Goal: Transaction & Acquisition: Purchase product/service

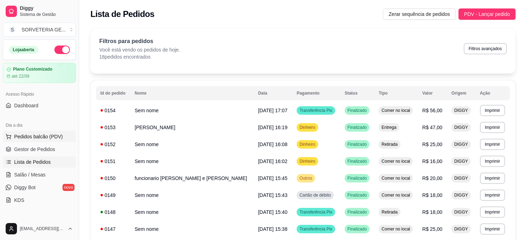
click at [44, 133] on span "Pedidos balcão (PDV)" at bounding box center [38, 136] width 49 height 7
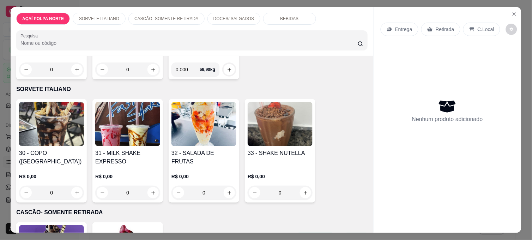
scroll to position [118, 0]
click at [195, 125] on img at bounding box center [204, 124] width 65 height 44
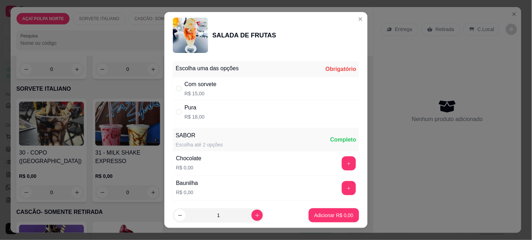
click at [224, 106] on div "Pura R$ 18,00" at bounding box center [266, 111] width 186 height 23
radio input "true"
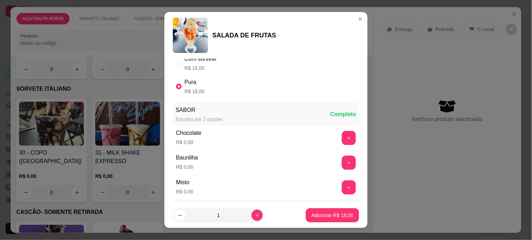
scroll to position [39, 0]
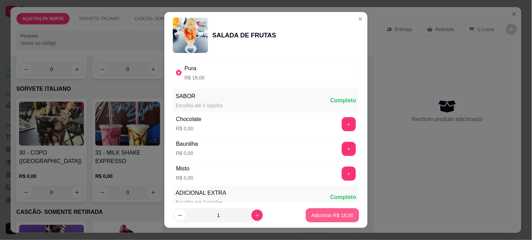
click at [338, 213] on p "Adicionar R$ 18,00" at bounding box center [333, 215] width 42 height 7
type input "1"
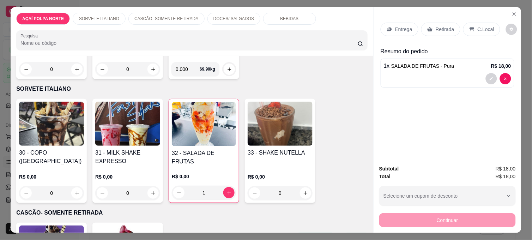
click at [480, 26] on p "C.Local" at bounding box center [486, 29] width 17 height 7
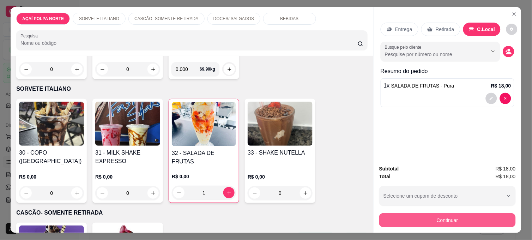
click at [479, 218] on button "Continuar" at bounding box center [448, 220] width 137 height 14
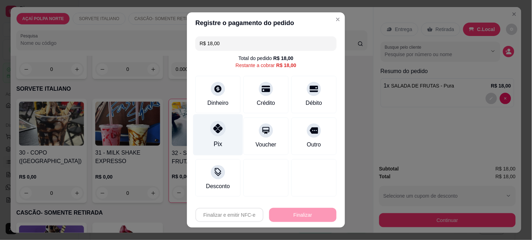
click at [214, 131] on icon at bounding box center [218, 128] width 9 height 9
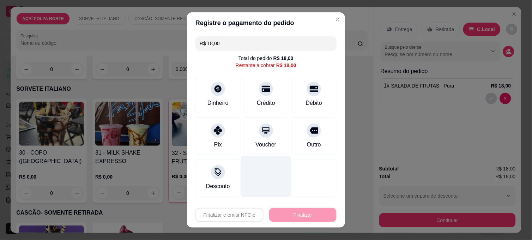
type input "R$ 0,00"
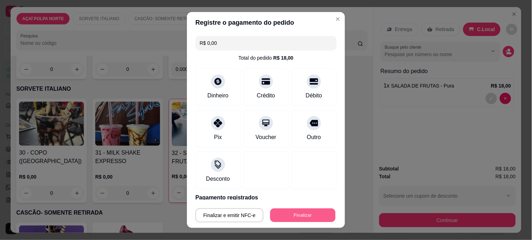
click at [299, 214] on button "Finalizar" at bounding box center [302, 216] width 65 height 14
type input "0"
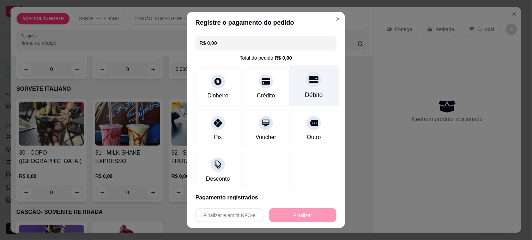
type input "-R$ 18,00"
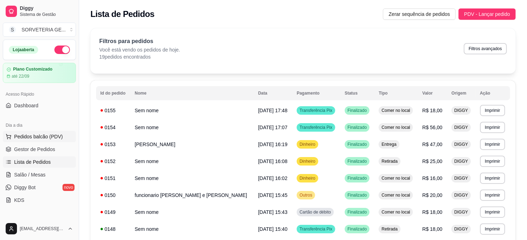
click at [55, 138] on span "Pedidos balcão (PDV)" at bounding box center [38, 136] width 49 height 7
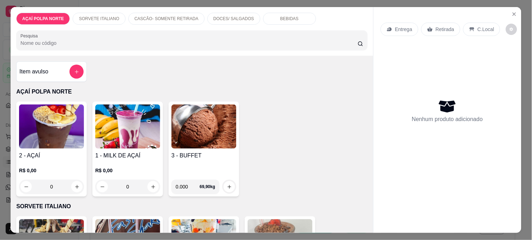
scroll to position [39, 0]
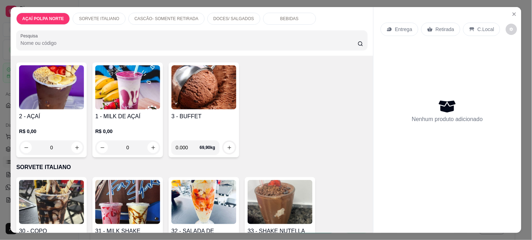
click at [47, 186] on img at bounding box center [51, 202] width 65 height 44
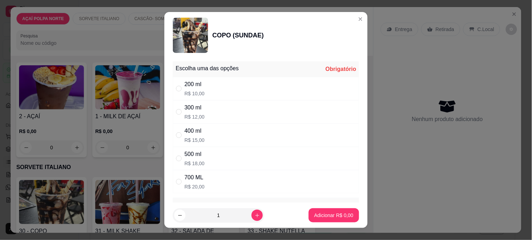
click at [237, 102] on div "300 ml R$ 12,00" at bounding box center [266, 111] width 186 height 23
radio input "true"
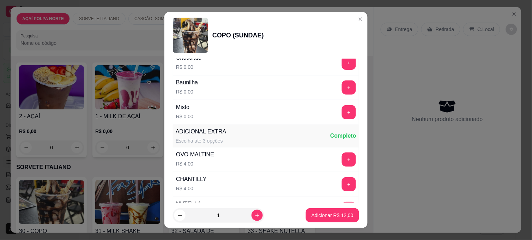
scroll to position [157, 0]
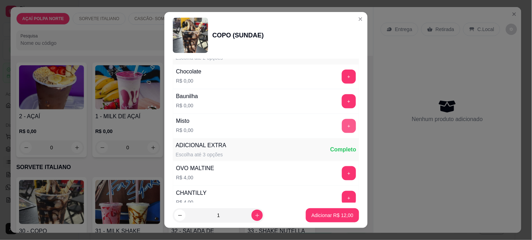
click at [342, 126] on button "+" at bounding box center [349, 126] width 14 height 14
click at [326, 211] on button "Adicionar R$ 12,00" at bounding box center [332, 215] width 53 height 14
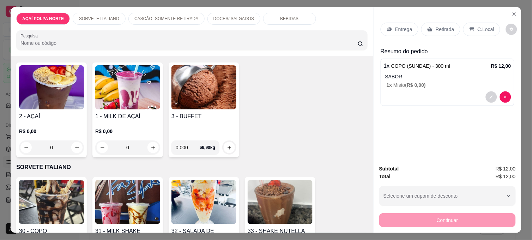
click at [128, 203] on img at bounding box center [127, 202] width 65 height 44
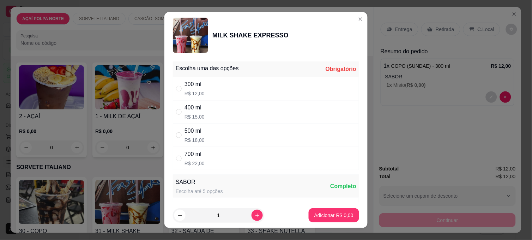
click at [249, 114] on div "400 ml R$ 15,00" at bounding box center [266, 111] width 186 height 23
radio input "true"
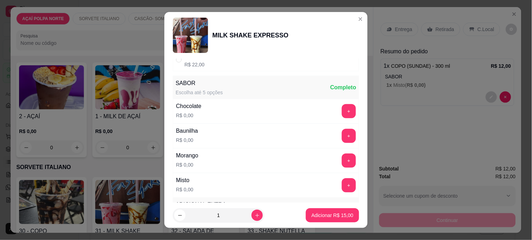
scroll to position [118, 0]
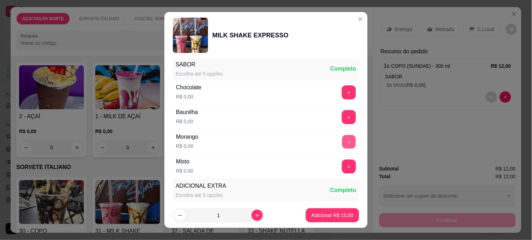
click at [342, 140] on button "+" at bounding box center [349, 142] width 14 height 14
click at [322, 214] on p "Adicionar R$ 15,00" at bounding box center [332, 215] width 41 height 7
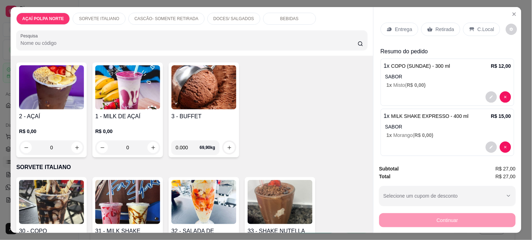
click at [487, 26] on p "C.Local" at bounding box center [486, 29] width 17 height 7
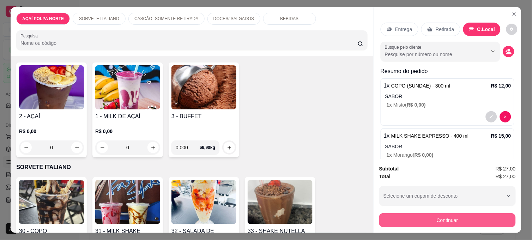
click at [474, 214] on button "Continuar" at bounding box center [448, 220] width 137 height 14
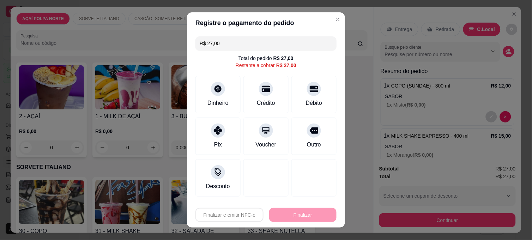
drag, startPoint x: 312, startPoint y: 93, endPoint x: 294, endPoint y: 233, distance: 142.0
click at [312, 94] on div "Débito" at bounding box center [314, 94] width 45 height 37
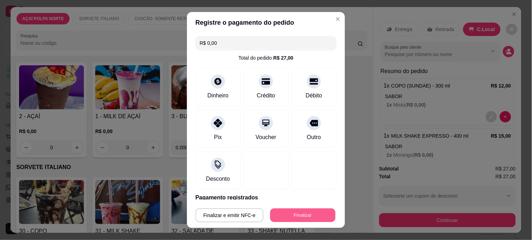
click at [308, 218] on button "Finalizar" at bounding box center [302, 216] width 65 height 14
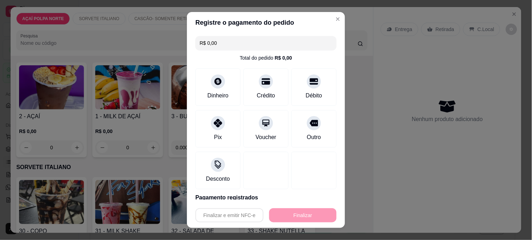
type input "-R$ 27,00"
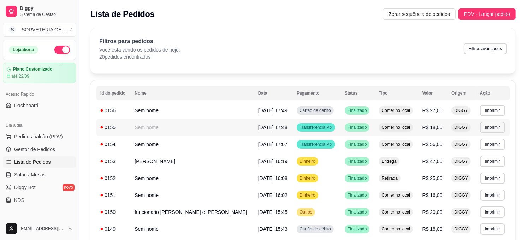
click at [206, 126] on td "Sem nome" at bounding box center [191, 127] width 123 height 17
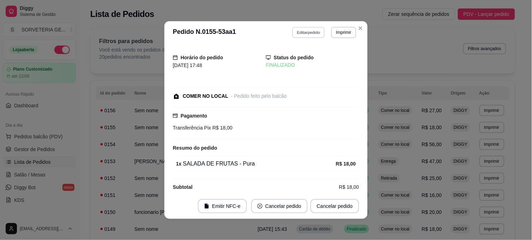
click at [311, 33] on button "Editar pedido" at bounding box center [309, 32] width 33 height 11
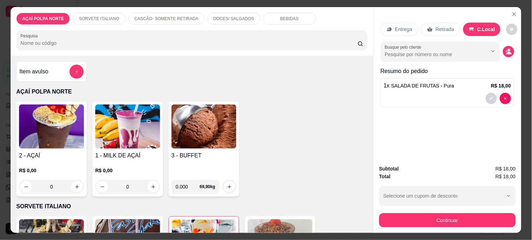
click at [58, 65] on div "Item avulso" at bounding box center [51, 72] width 64 height 14
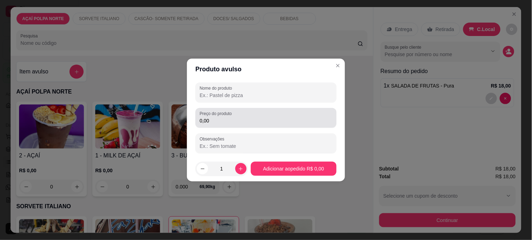
click at [223, 119] on input "0,00" at bounding box center [266, 120] width 133 height 7
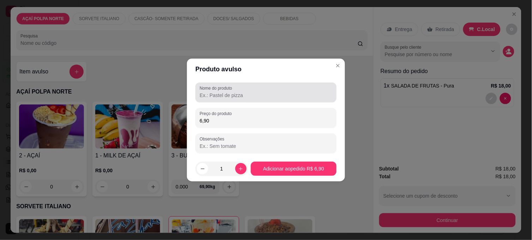
type input "6,90"
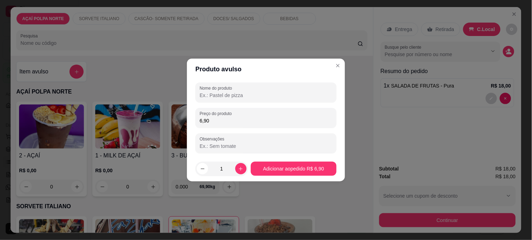
click at [260, 93] on input "Nome do produto" at bounding box center [266, 95] width 133 height 7
click at [270, 93] on input "picole" at bounding box center [266, 95] width 133 height 7
type input "picole blue star"
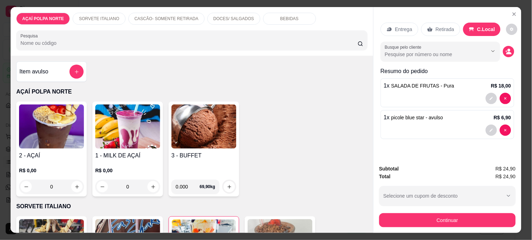
click at [50, 65] on div "Item avulso" at bounding box center [51, 72] width 64 height 14
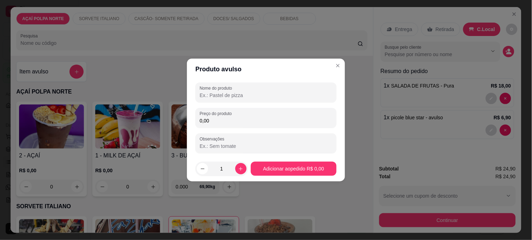
click at [221, 121] on input "0,00" at bounding box center [266, 120] width 133 height 7
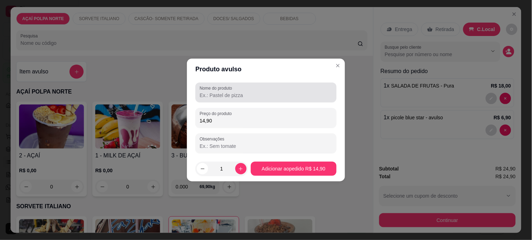
type input "14,90"
click at [256, 91] on div at bounding box center [266, 92] width 133 height 14
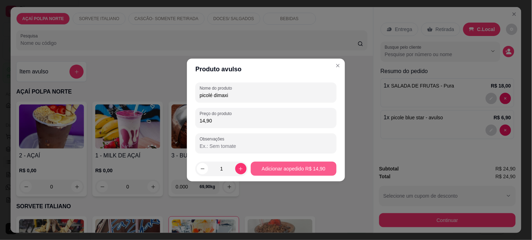
type input "picolé dimaxi"
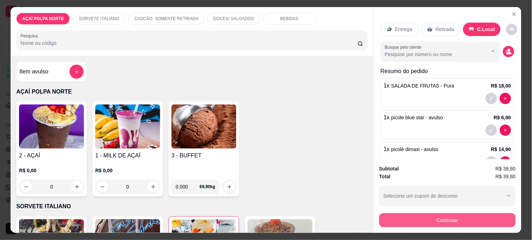
click at [447, 219] on button "Continuar" at bounding box center [448, 220] width 137 height 14
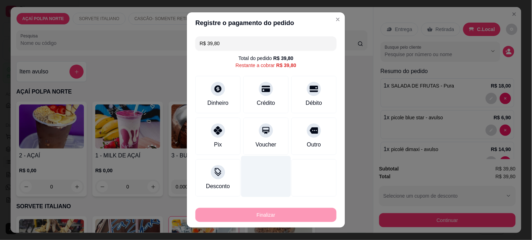
drag, startPoint x: 213, startPoint y: 141, endPoint x: 246, endPoint y: 177, distance: 49.0
click at [214, 141] on div "Pix" at bounding box center [218, 145] width 8 height 8
type input "R$ 0,00"
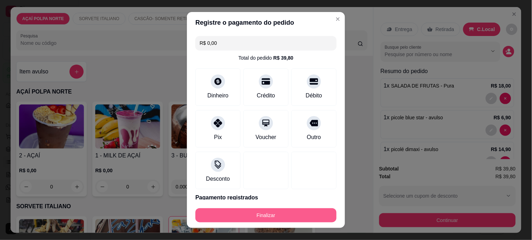
click at [275, 213] on button "Finalizar" at bounding box center [266, 215] width 141 height 14
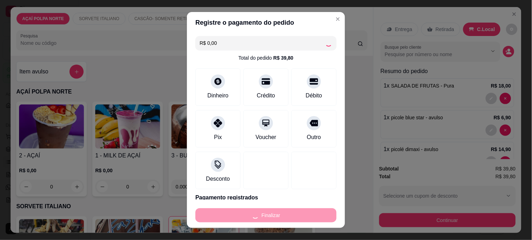
type input "0"
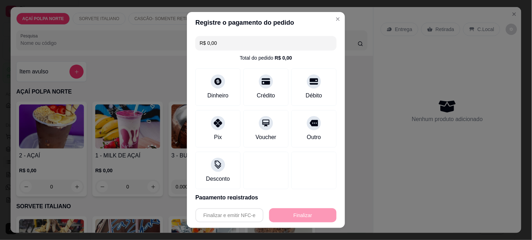
type input "-R$ 39,80"
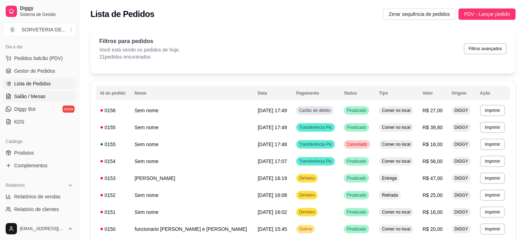
scroll to position [118, 0]
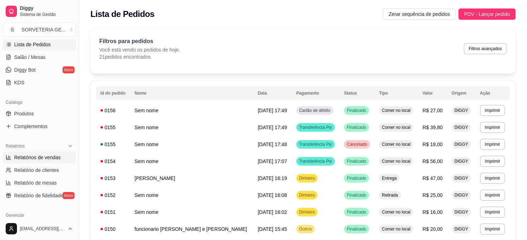
click at [44, 156] on span "Relatórios de vendas" at bounding box center [37, 157] width 47 height 7
select select "ALL"
select select "0"
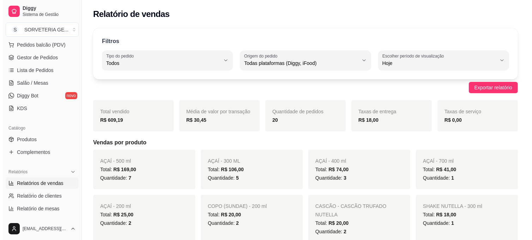
scroll to position [78, 0]
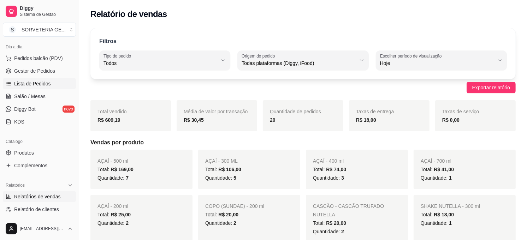
click at [41, 81] on span "Lista de Pedidos" at bounding box center [32, 83] width 37 height 7
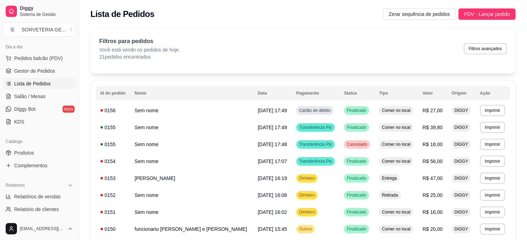
click at [34, 51] on div "Dia a dia" at bounding box center [39, 46] width 73 height 11
click at [37, 55] on span "Pedidos balcão (PDV)" at bounding box center [38, 58] width 49 height 7
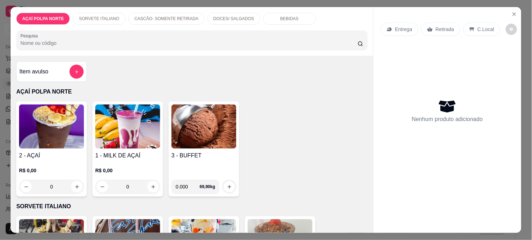
click at [214, 133] on img at bounding box center [204, 127] width 65 height 44
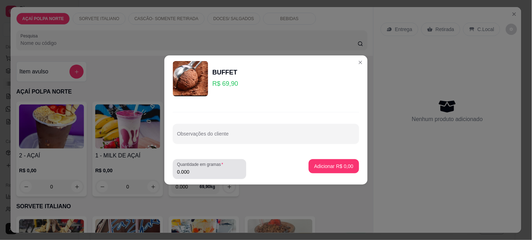
click at [212, 171] on input "0.000" at bounding box center [209, 171] width 65 height 7
type input "0.130"
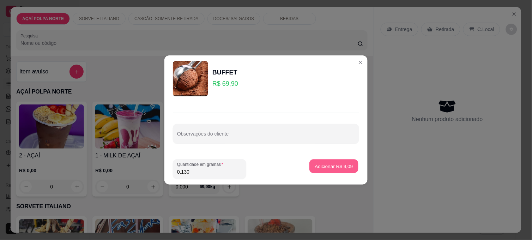
click at [322, 163] on p "Adicionar R$ 9,09" at bounding box center [334, 166] width 38 height 7
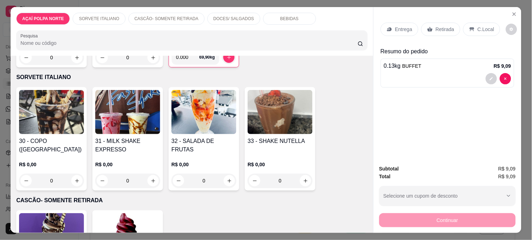
scroll to position [157, 0]
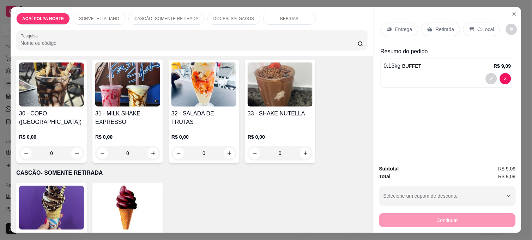
click at [64, 126] on div "R$ 0,00 0" at bounding box center [51, 143] width 65 height 34
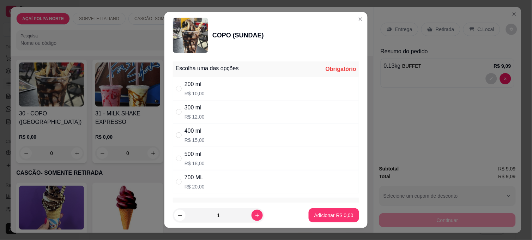
click at [216, 103] on div "300 ml R$ 12,00" at bounding box center [266, 111] width 186 height 23
radio input "true"
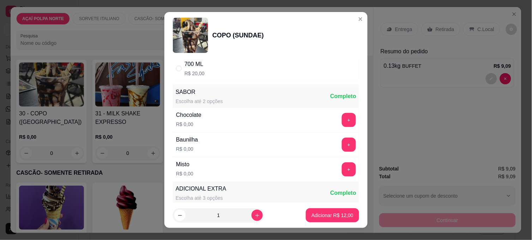
scroll to position [118, 0]
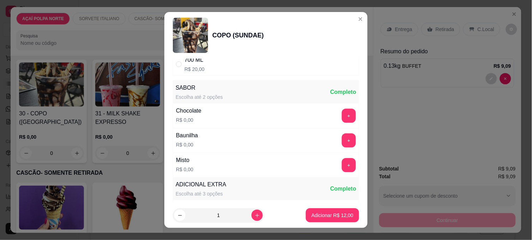
click at [342, 165] on button "+" at bounding box center [349, 165] width 14 height 14
click at [334, 214] on p "Adicionar R$ 12,00" at bounding box center [333, 215] width 42 height 7
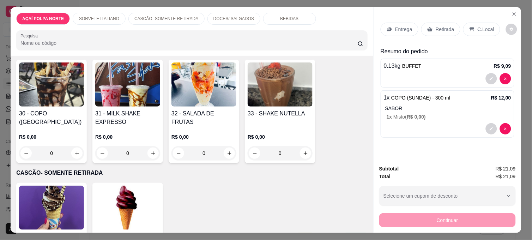
click at [478, 27] on p "C.Local" at bounding box center [486, 29] width 17 height 7
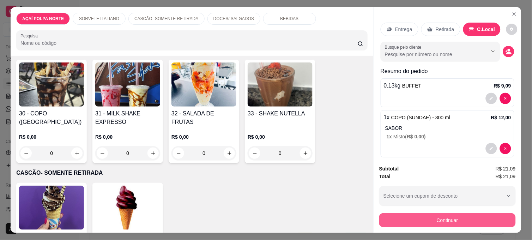
click at [443, 214] on button "Continuar" at bounding box center [448, 220] width 137 height 14
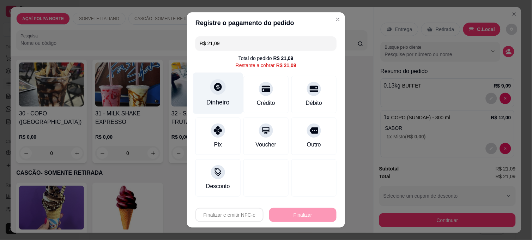
click at [228, 103] on div "Dinheiro" at bounding box center [218, 93] width 50 height 41
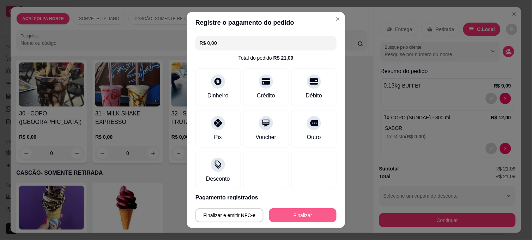
click at [298, 212] on button "Finalizar" at bounding box center [302, 215] width 67 height 14
type input "-R$ 21,09"
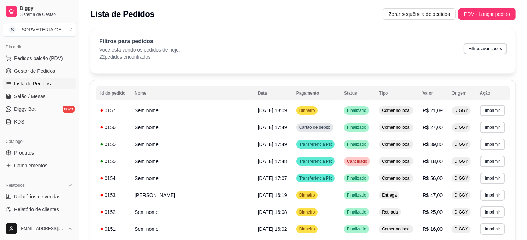
click at [38, 64] on ul "Pedidos balcão (PDV) Gestor de Pedidos Lista de Pedidos Salão / Mesas Diggy Bot…" at bounding box center [39, 90] width 73 height 75
click at [38, 63] on button "Pedidos balcão (PDV)" at bounding box center [39, 58] width 73 height 11
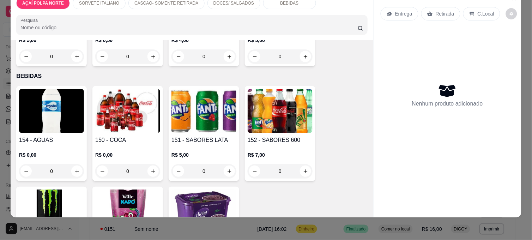
scroll to position [459, 0]
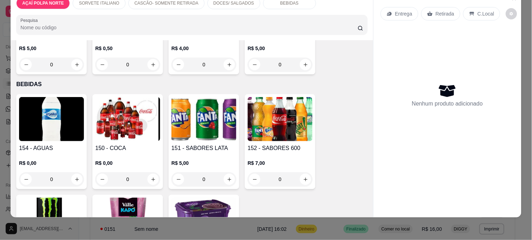
click at [73, 145] on h4 "154 - AGUAS" at bounding box center [51, 148] width 65 height 8
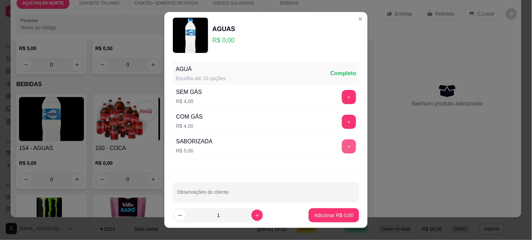
click at [342, 148] on button "+" at bounding box center [349, 146] width 14 height 14
click at [322, 214] on p "Adicionar R$ 5,00" at bounding box center [334, 215] width 38 height 7
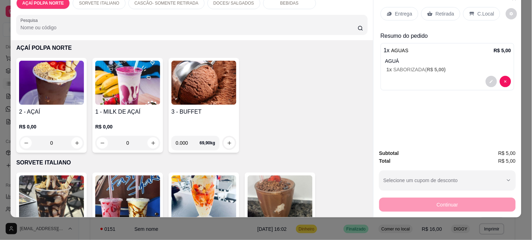
scroll to position [28, 0]
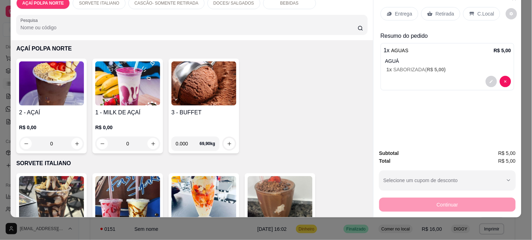
click at [66, 117] on div "R$ 0,00 0" at bounding box center [51, 134] width 65 height 34
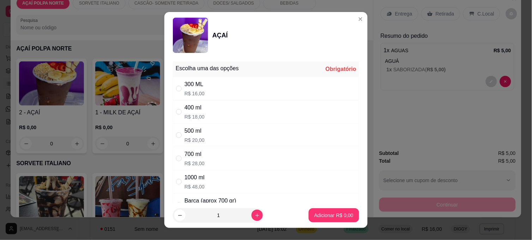
click at [201, 96] on div "300 ML R$ 16,00" at bounding box center [266, 88] width 186 height 23
radio input "true"
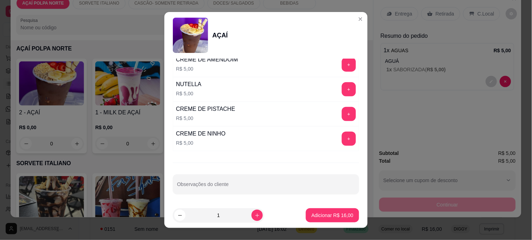
scroll to position [862, 0]
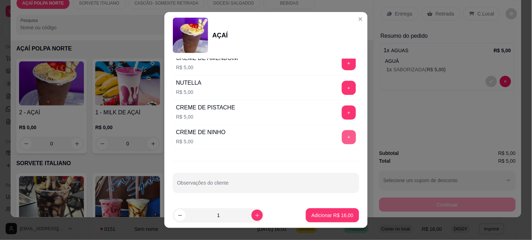
click at [342, 134] on button "+" at bounding box center [349, 137] width 14 height 14
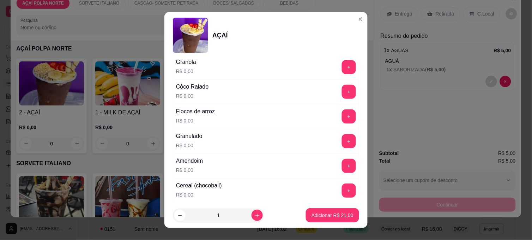
scroll to position [391, 0]
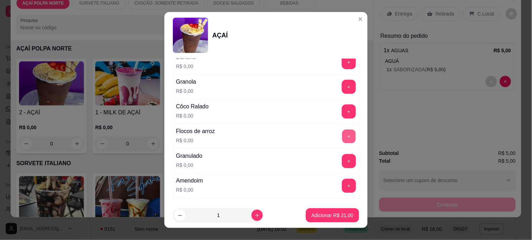
click at [342, 138] on button "+" at bounding box center [349, 137] width 14 height 14
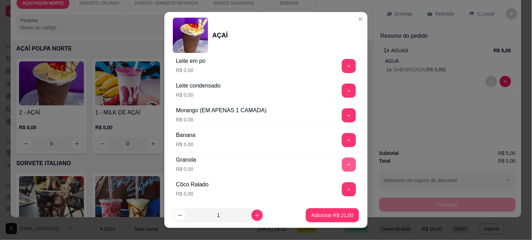
scroll to position [312, 0]
click at [342, 72] on button "+" at bounding box center [349, 66] width 14 height 14
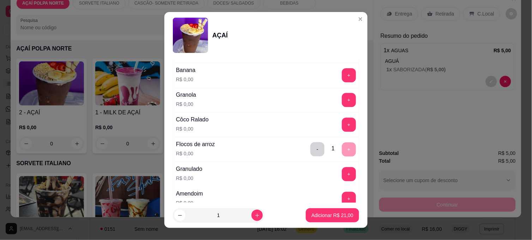
scroll to position [391, 0]
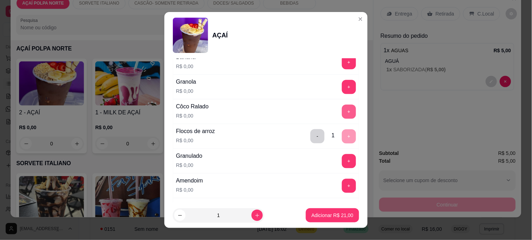
click at [342, 112] on button "+" at bounding box center [349, 112] width 14 height 14
click at [341, 212] on p "Adicionar R$ 21,00" at bounding box center [332, 215] width 41 height 7
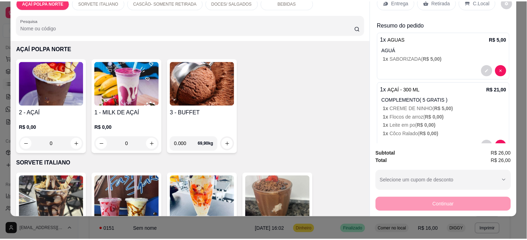
scroll to position [0, 0]
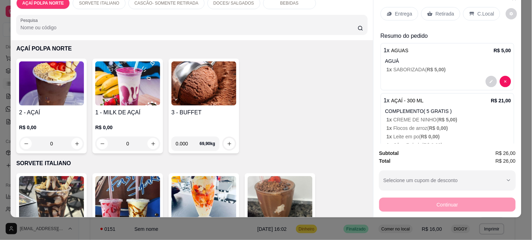
click at [470, 11] on icon at bounding box center [473, 14] width 6 height 6
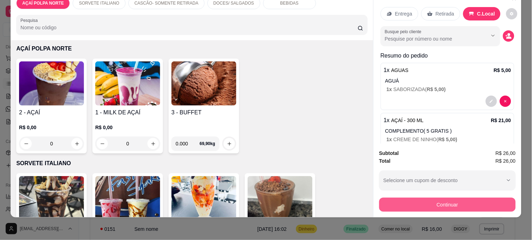
click at [465, 198] on button "Continuar" at bounding box center [448, 205] width 137 height 14
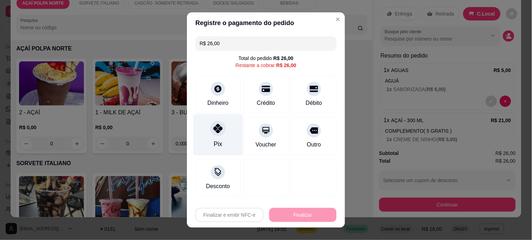
click at [227, 138] on div "Pix" at bounding box center [218, 134] width 50 height 41
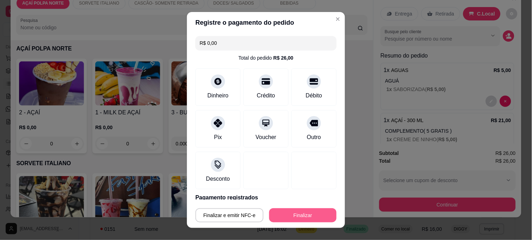
click at [294, 217] on button "Finalizar" at bounding box center [302, 215] width 67 height 14
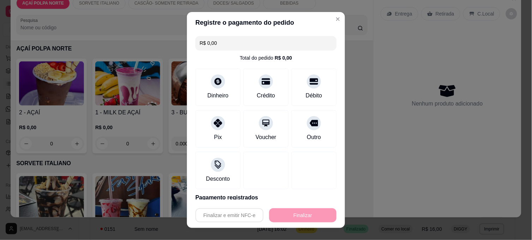
type input "-R$ 26,00"
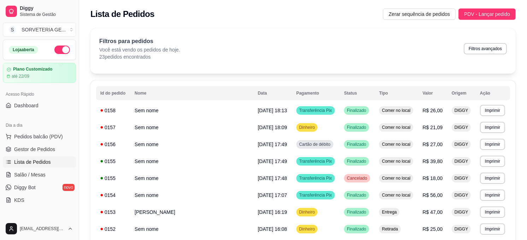
click at [55, 47] on button "button" at bounding box center [62, 50] width 16 height 8
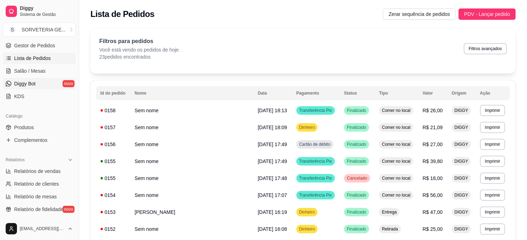
scroll to position [118, 0]
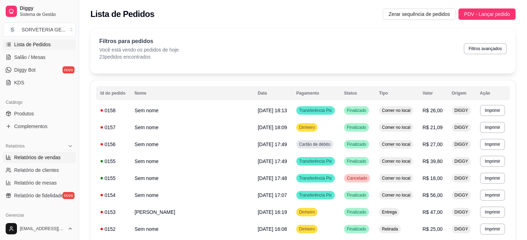
click at [52, 160] on span "Relatórios de vendas" at bounding box center [37, 157] width 47 height 7
select select "ALL"
select select "0"
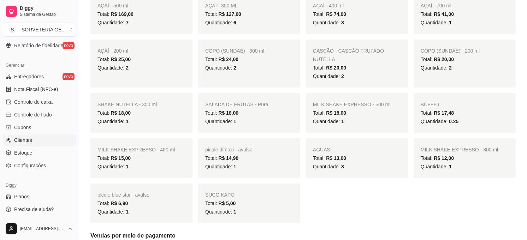
scroll to position [157, 0]
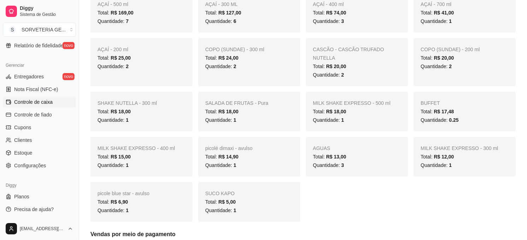
click at [47, 107] on link "Controle de caixa" at bounding box center [39, 101] width 73 height 11
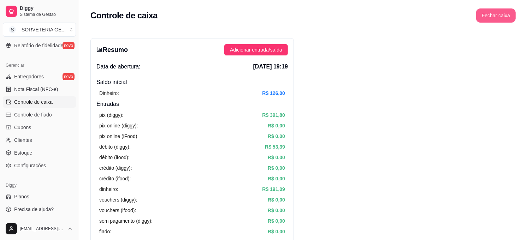
click at [504, 16] on button "Fechar caixa" at bounding box center [496, 15] width 40 height 14
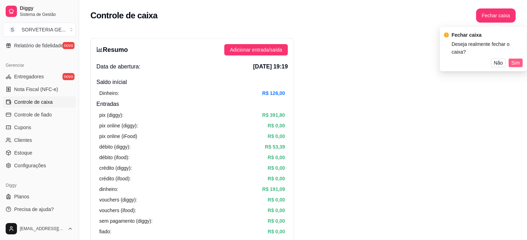
click at [513, 59] on span "Sim" at bounding box center [515, 63] width 8 height 8
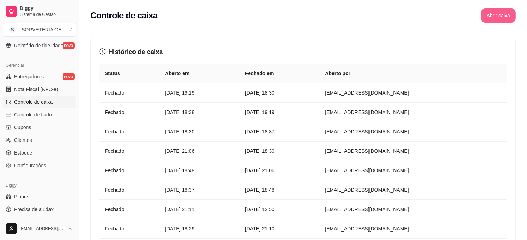
click at [497, 16] on button "Abrir caixa" at bounding box center [498, 15] width 35 height 14
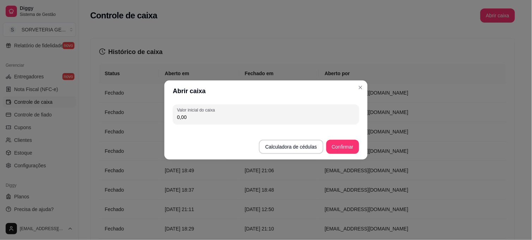
click at [329, 103] on div "Valor inicial do caixa 0,00" at bounding box center [266, 114] width 203 height 25
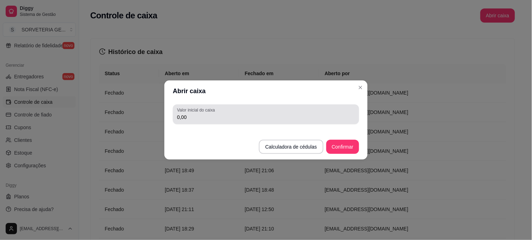
click at [327, 106] on div "Valor inicial do caixa 0,00" at bounding box center [266, 115] width 186 height 20
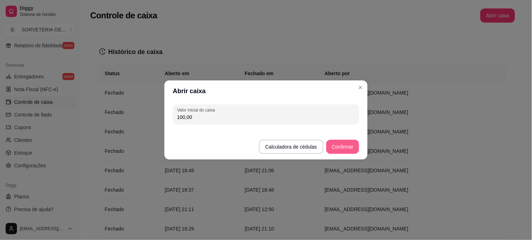
type input "100,00"
click at [351, 143] on button "Confirmar" at bounding box center [343, 147] width 32 height 14
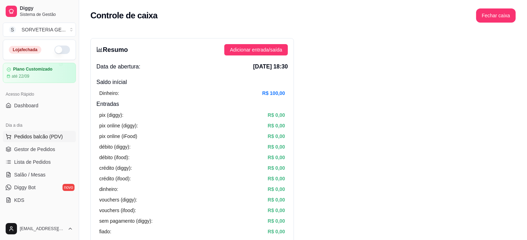
click at [36, 138] on span "Pedidos balcão (PDV)" at bounding box center [38, 136] width 49 height 7
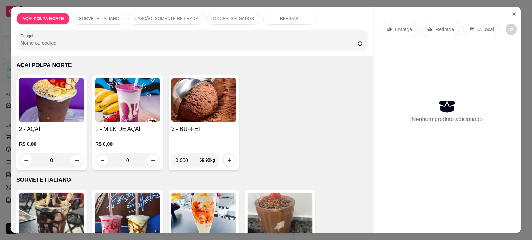
scroll to position [39, 0]
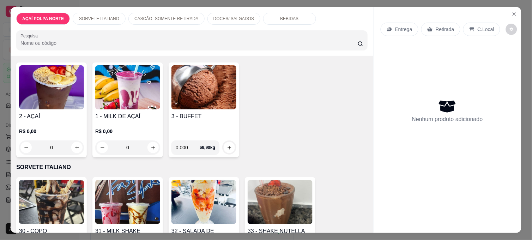
click at [116, 180] on img at bounding box center [127, 202] width 65 height 44
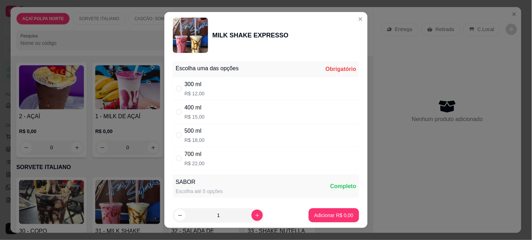
click at [202, 117] on div "400 ml R$ 15,00" at bounding box center [266, 111] width 186 height 23
radio input "true"
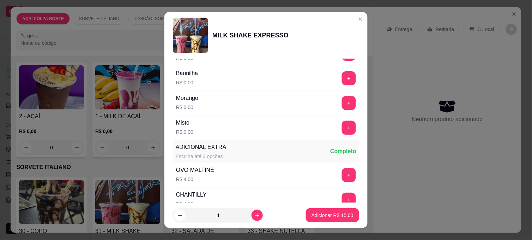
scroll to position [157, 0]
click at [339, 126] on div "+" at bounding box center [349, 127] width 20 height 14
click at [342, 126] on button "+" at bounding box center [349, 127] width 14 height 14
click at [342, 214] on p "Adicionar R$ 15,00" at bounding box center [333, 215] width 42 height 7
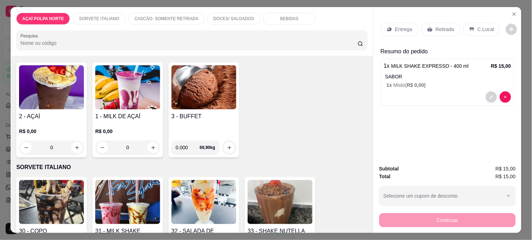
click at [436, 29] on p "Retirada" at bounding box center [445, 29] width 19 height 7
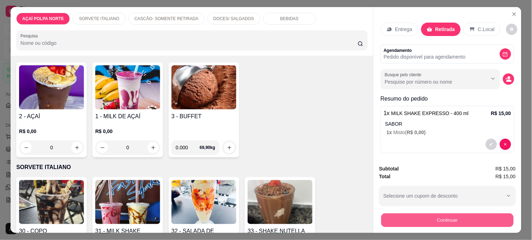
click at [447, 217] on button "Continuar" at bounding box center [448, 220] width 132 height 14
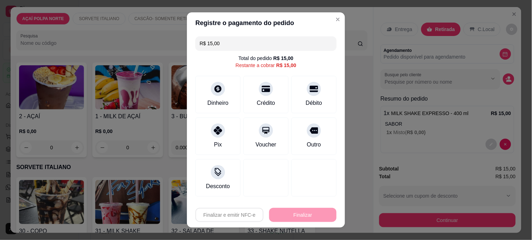
click at [283, 211] on div "Finalizar e emitir NFC-e Finalizar" at bounding box center [266, 215] width 141 height 14
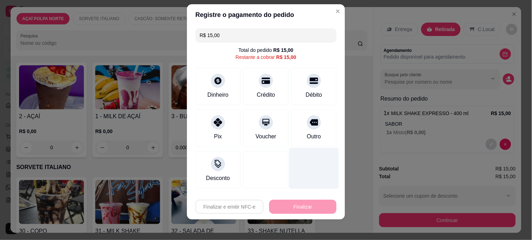
scroll to position [10, 0]
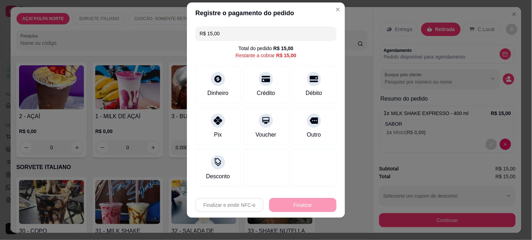
click at [308, 204] on div "Finalizar e emitir NFC-e Finalizar" at bounding box center [266, 205] width 141 height 14
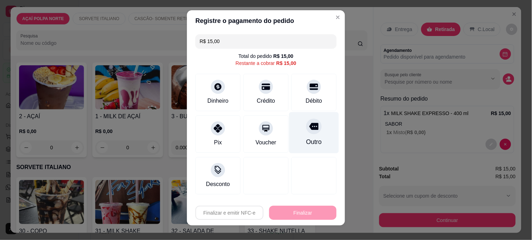
scroll to position [0, 0]
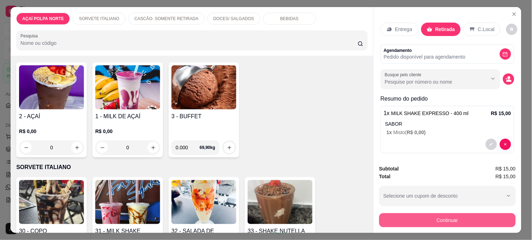
click at [438, 207] on div "Subtotal R$ 15,00 Total R$ 15,00 Selecione um cupom de desconto Selecione um cu…" at bounding box center [448, 196] width 137 height 62
click at [437, 214] on button "Continuar" at bounding box center [448, 220] width 137 height 14
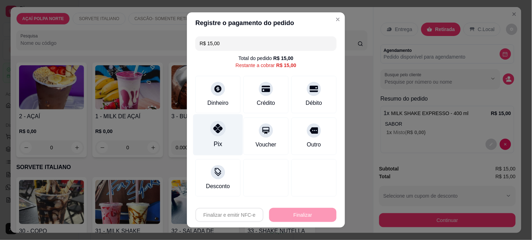
click at [214, 136] on div at bounding box center [218, 129] width 16 height 16
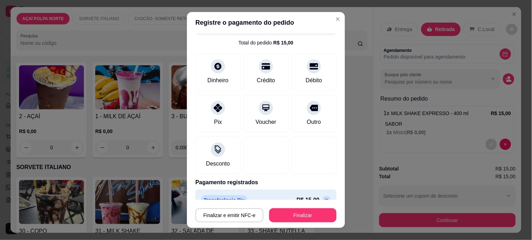
scroll to position [29, 0]
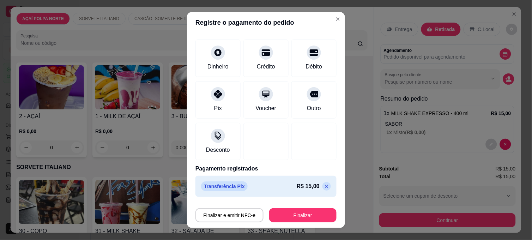
click at [324, 187] on icon at bounding box center [327, 187] width 6 height 6
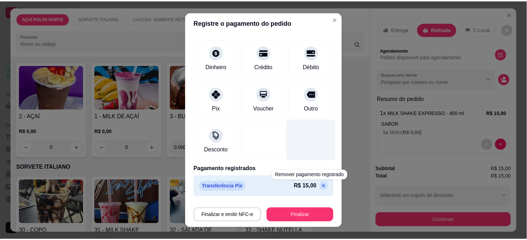
scroll to position [0, 0]
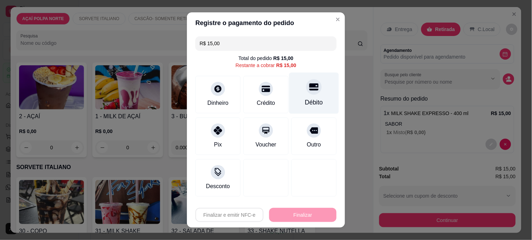
click at [308, 106] on div "Débito" at bounding box center [314, 102] width 18 height 9
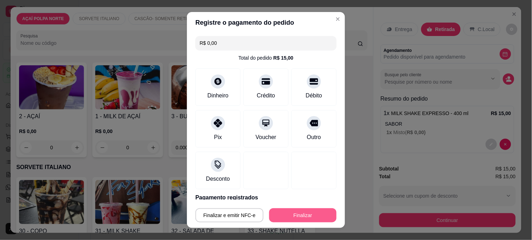
click at [315, 215] on button "Finalizar" at bounding box center [302, 215] width 67 height 14
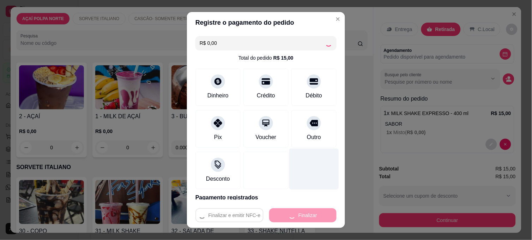
type input "-R$ 15,00"
